Goal: Task Accomplishment & Management: Use online tool/utility

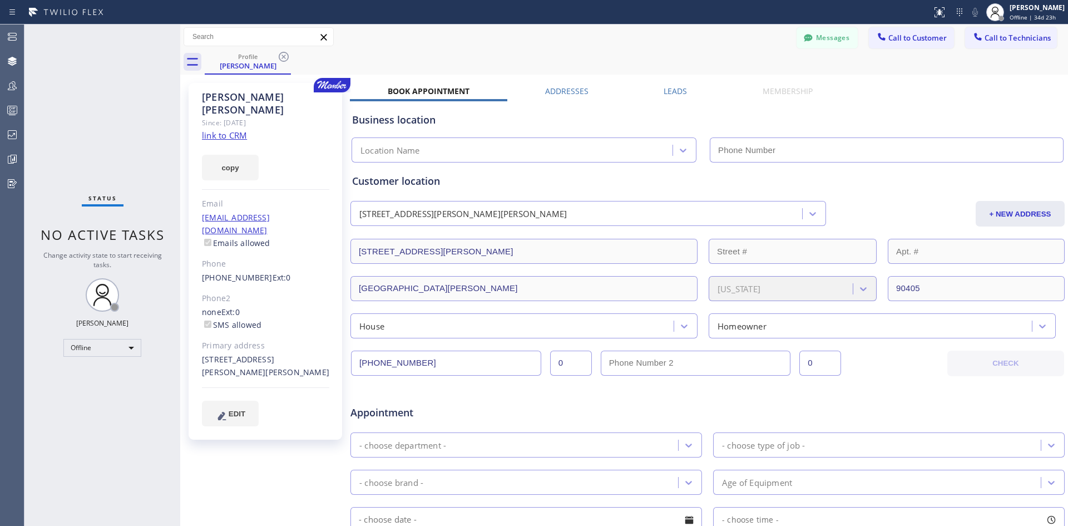
click at [400, 46] on div "Messages Call to Customer Call to Technicians Outbound call Location Search loc…" at bounding box center [624, 36] width 888 height 19
click at [283, 57] on icon at bounding box center [284, 57] width 10 height 10
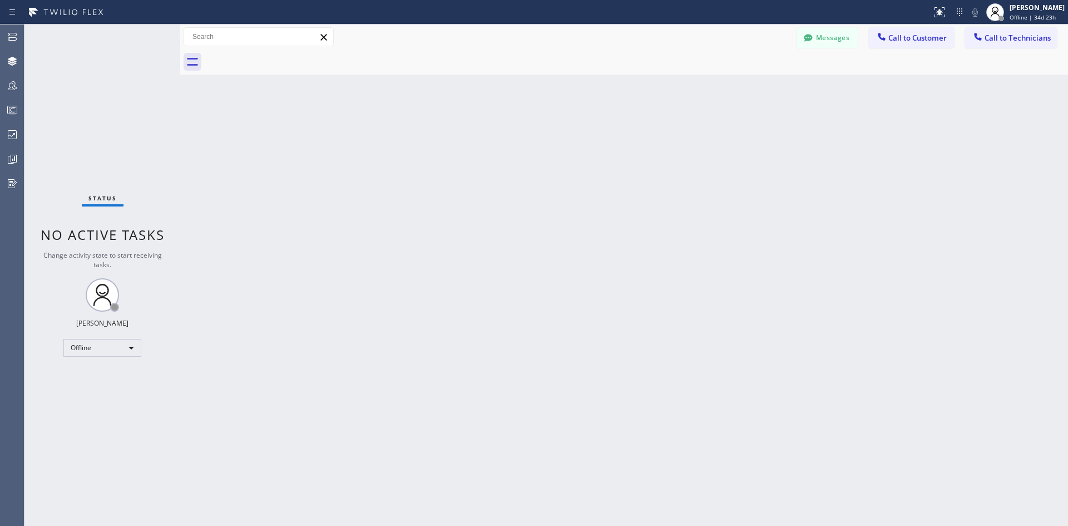
click at [449, 201] on div "Back to Dashboard Change Sender ID Customers Technicians Select a contact Outbo…" at bounding box center [624, 274] width 888 height 501
click at [733, 123] on div "Back to Dashboard Change Sender ID Customers Technicians Select a contact Outbo…" at bounding box center [624, 274] width 888 height 501
